Goal: Navigation & Orientation: Understand site structure

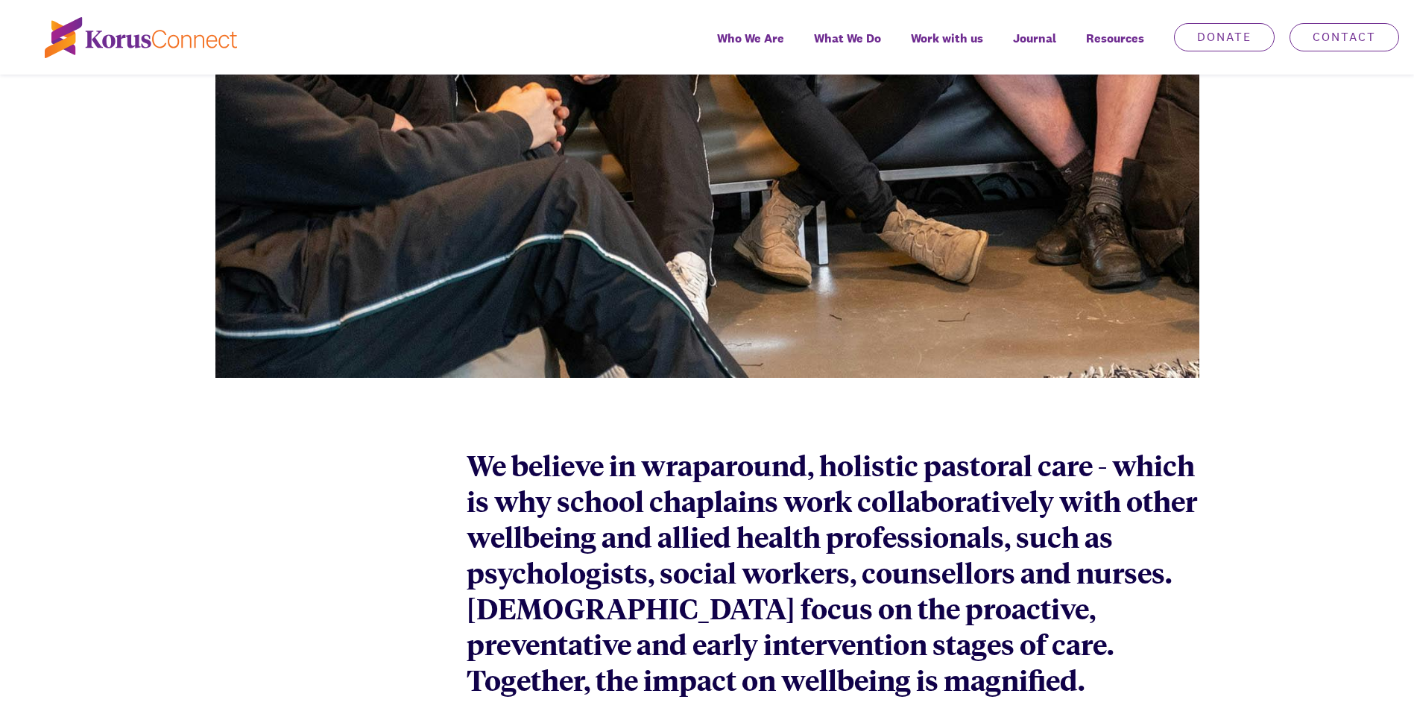
scroll to position [3071, 0]
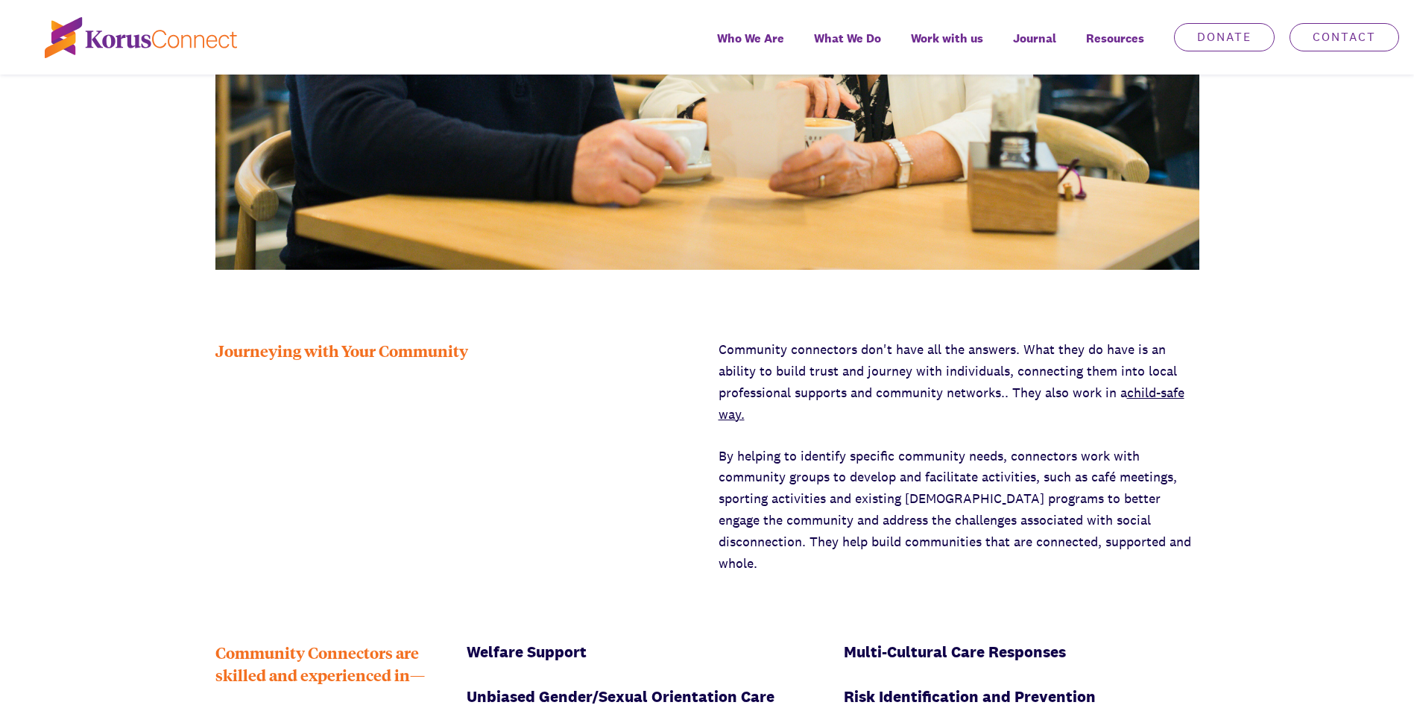
scroll to position [2237, 0]
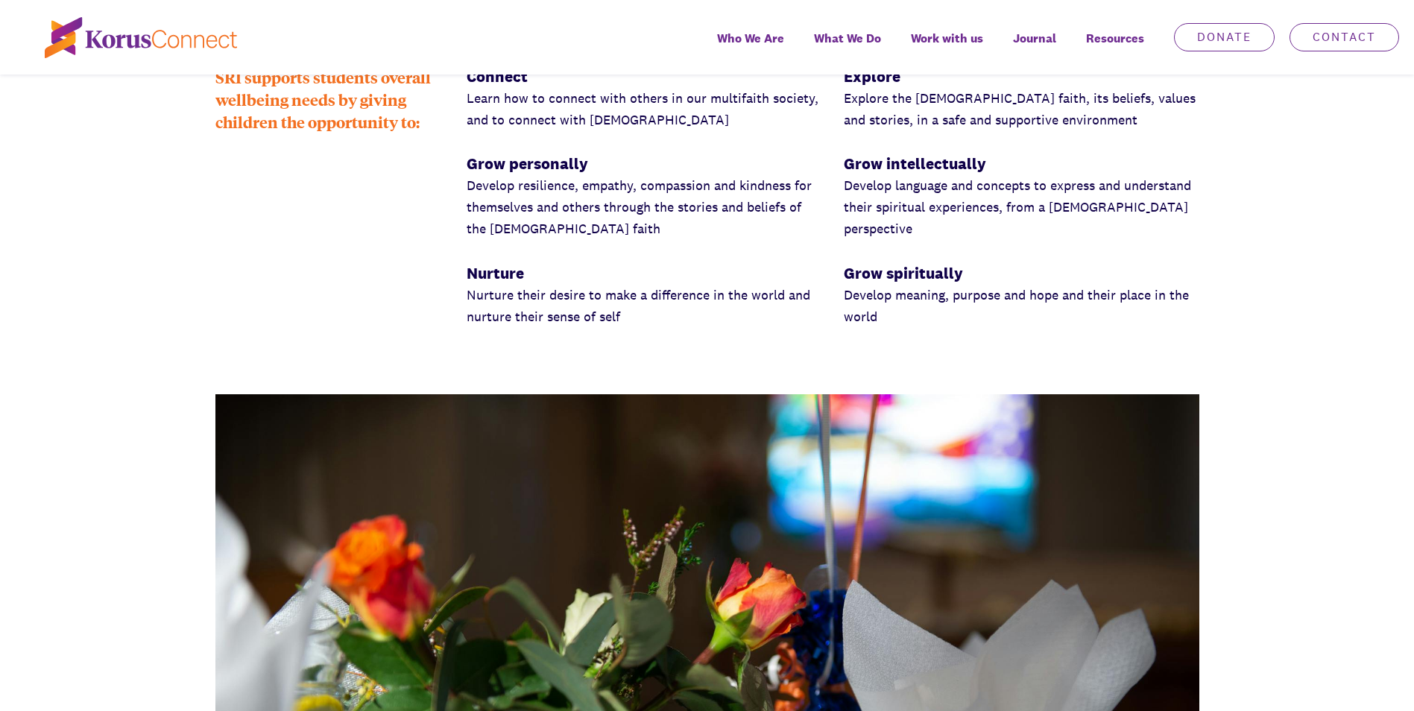
scroll to position [1939, 0]
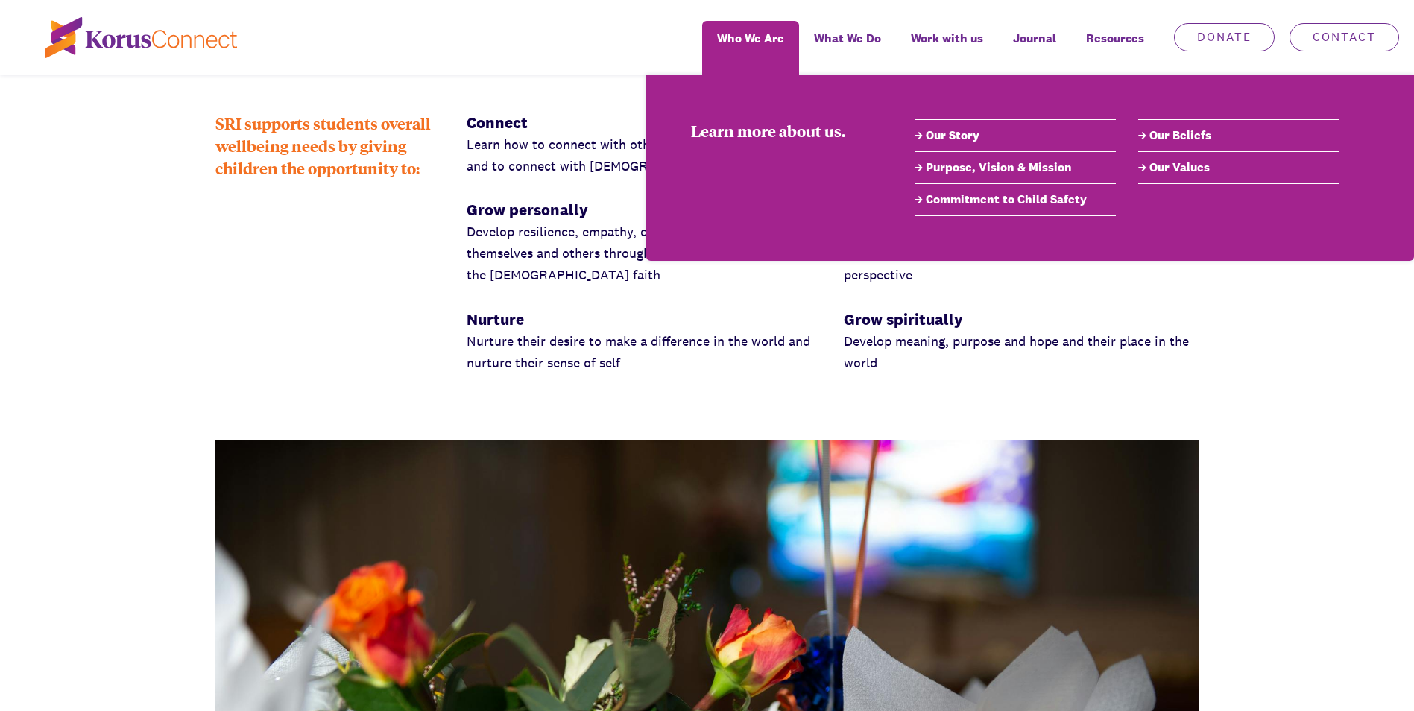
click at [954, 137] on link "Our Story" at bounding box center [1015, 136] width 201 height 18
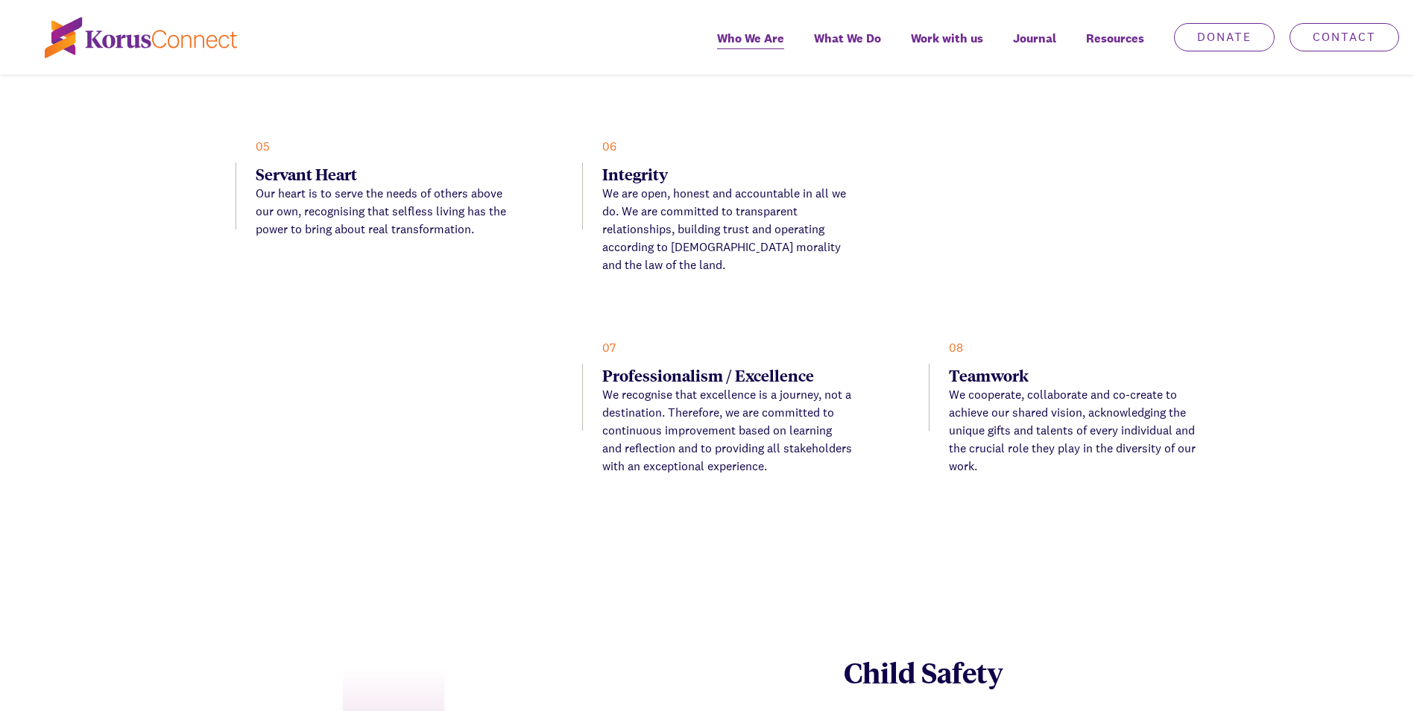
scroll to position [3654, 0]
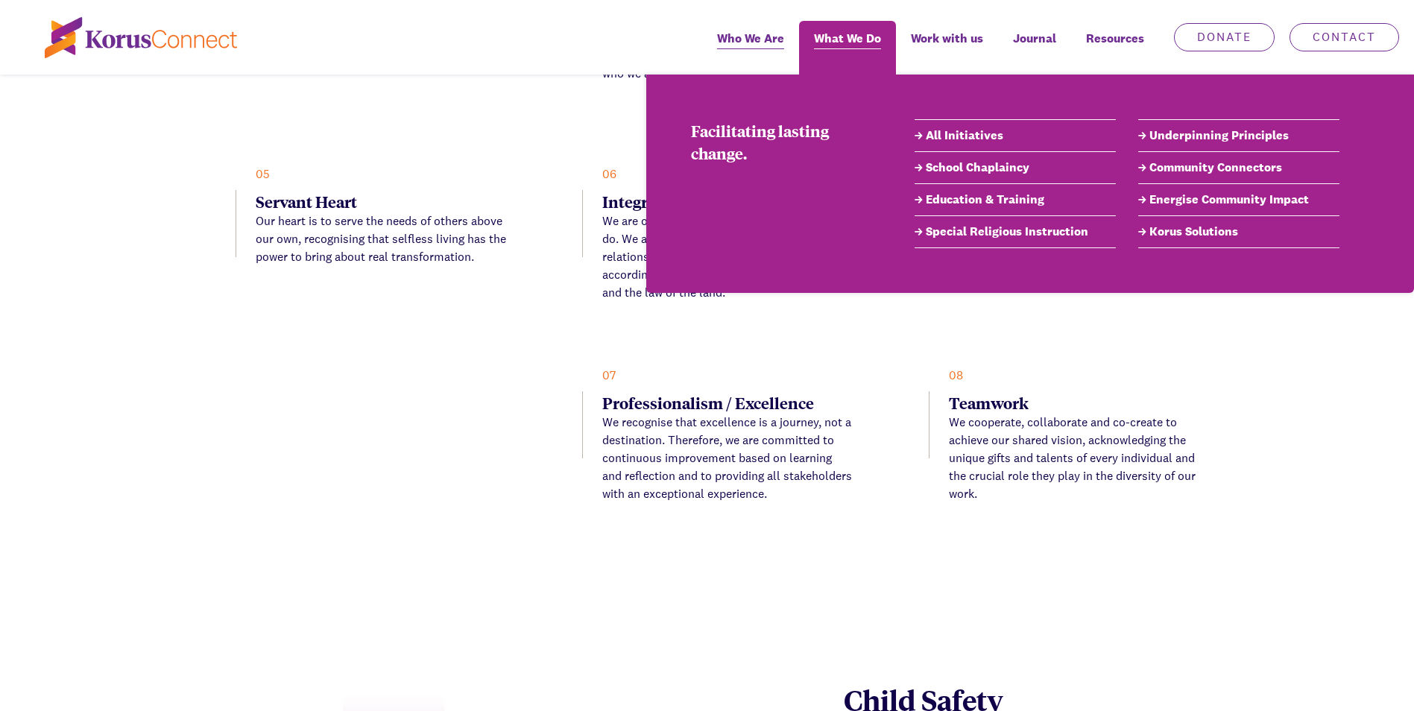
click at [861, 37] on span "What We Do" at bounding box center [847, 39] width 67 height 22
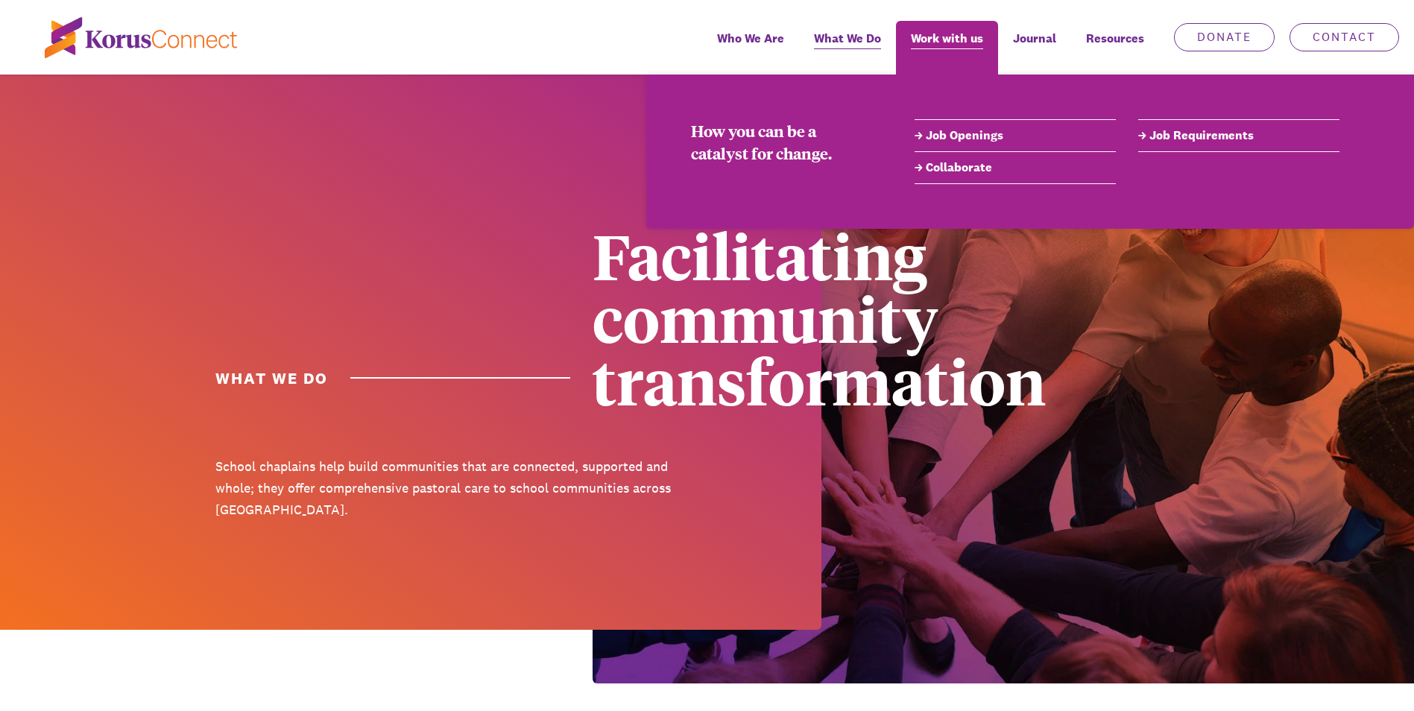
click at [953, 44] on span "Work with us" at bounding box center [947, 39] width 72 height 22
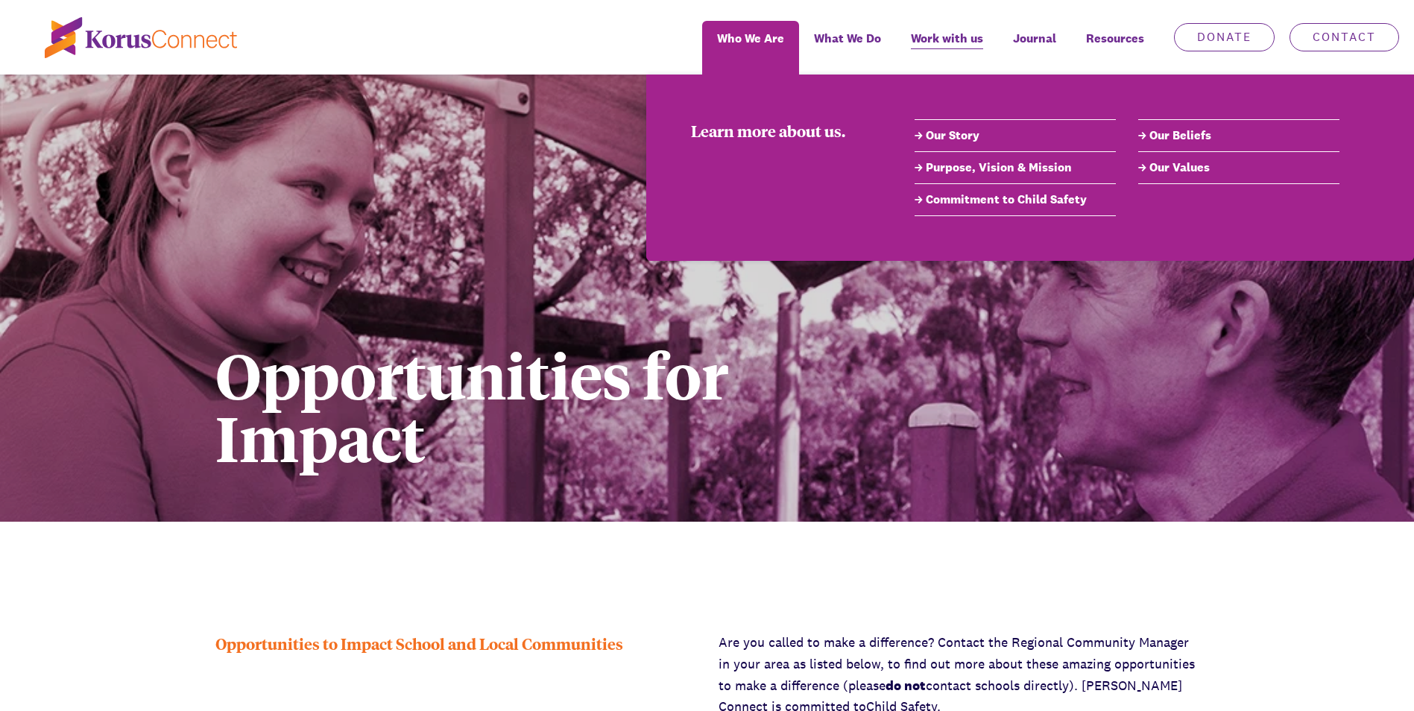
click at [963, 165] on link "Purpose, Vision & Mission" at bounding box center [1015, 168] width 201 height 18
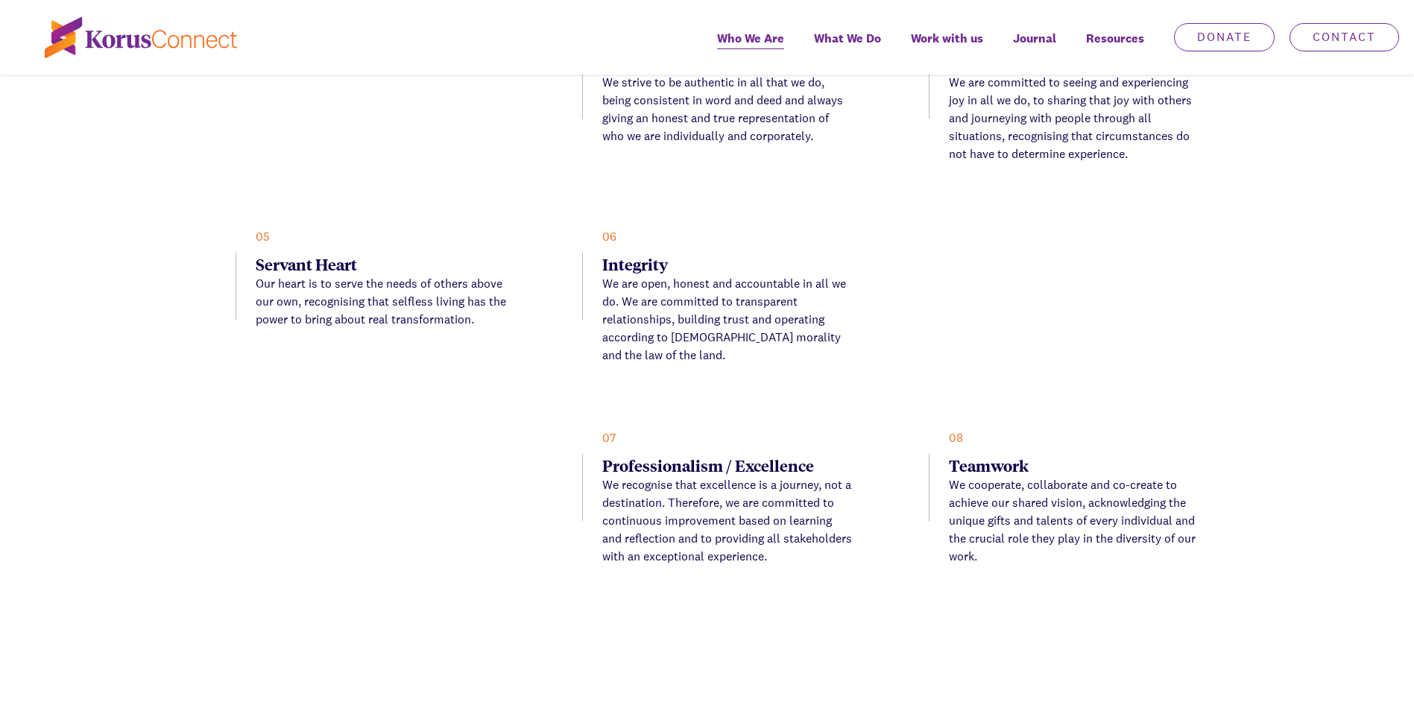
scroll to position [3554, 0]
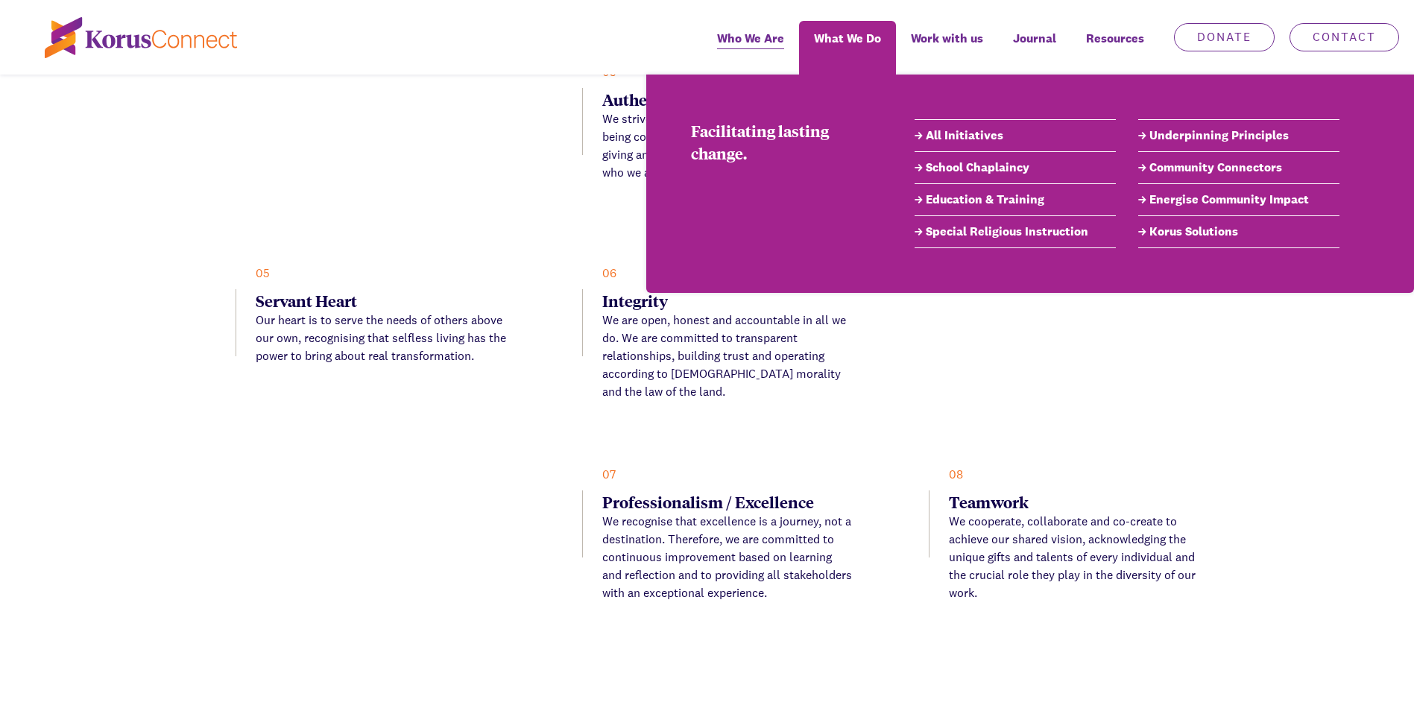
click at [966, 204] on link "Education & Training" at bounding box center [1015, 200] width 201 height 18
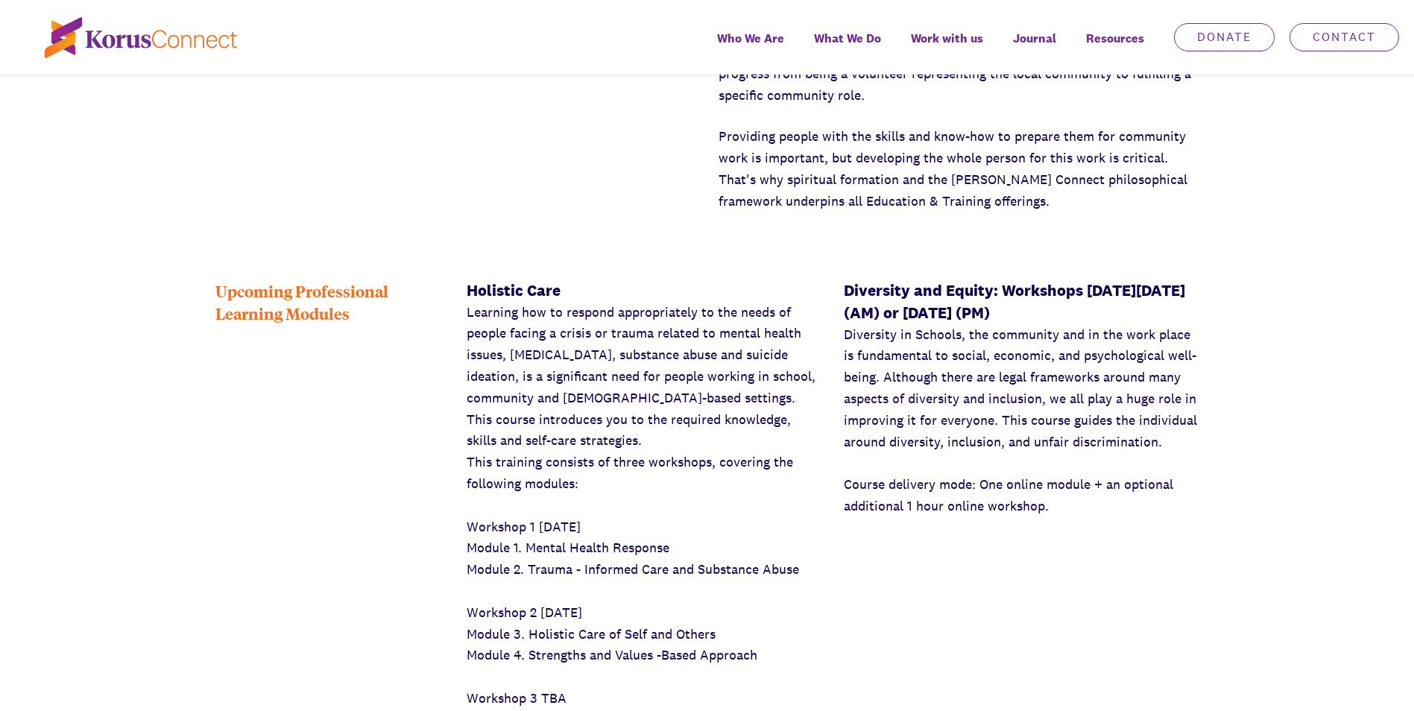
scroll to position [969, 0]
